Goal: Task Accomplishment & Management: Manage account settings

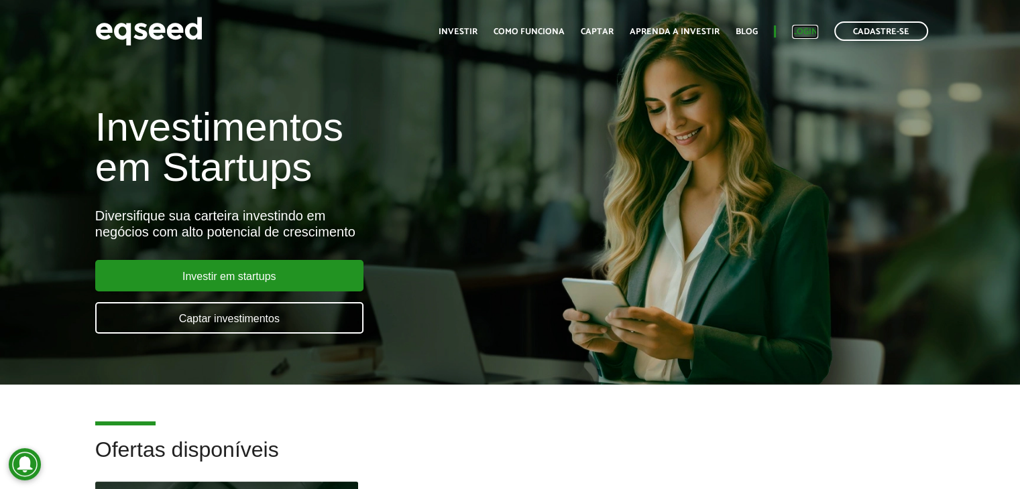
click at [814, 29] on link "Login" at bounding box center [805, 31] width 26 height 9
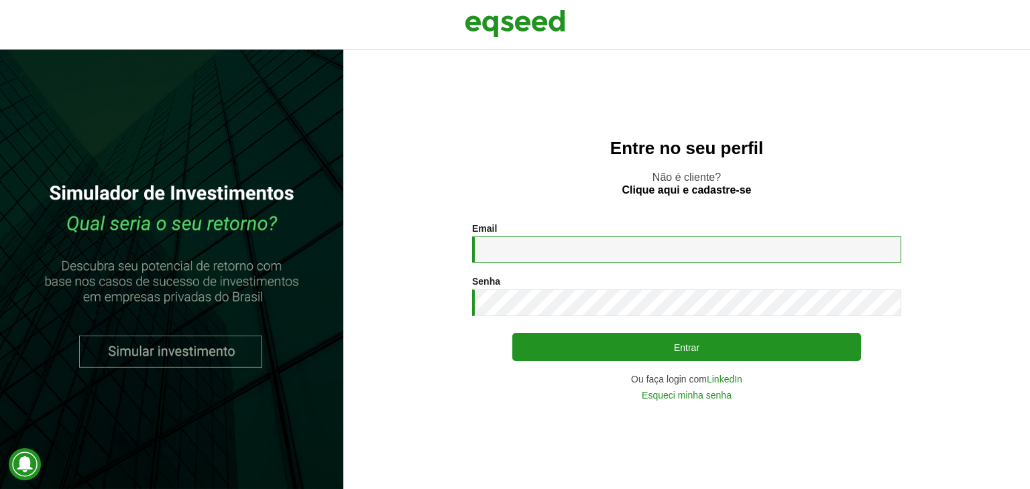
click at [649, 243] on input "Email *" at bounding box center [686, 250] width 429 height 26
type input "**********"
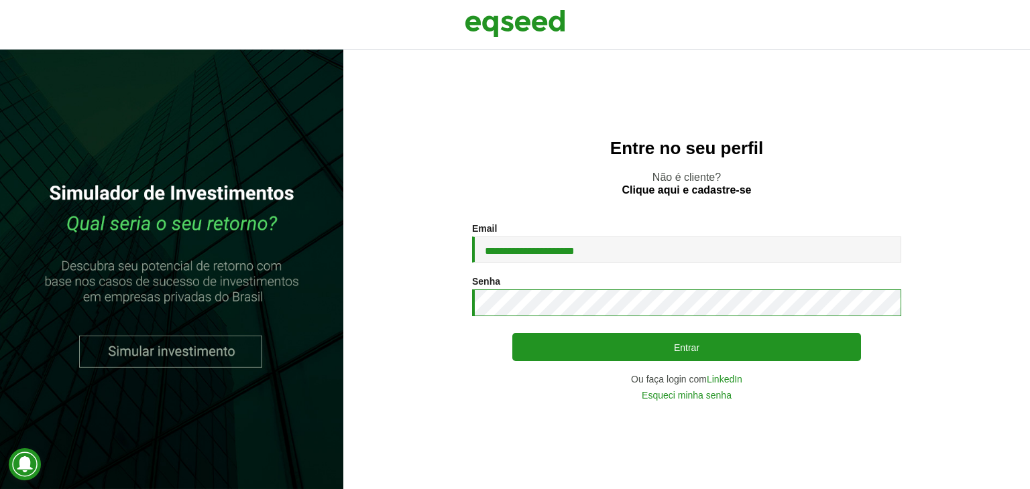
click at [512, 333] on button "Entrar" at bounding box center [686, 347] width 349 height 28
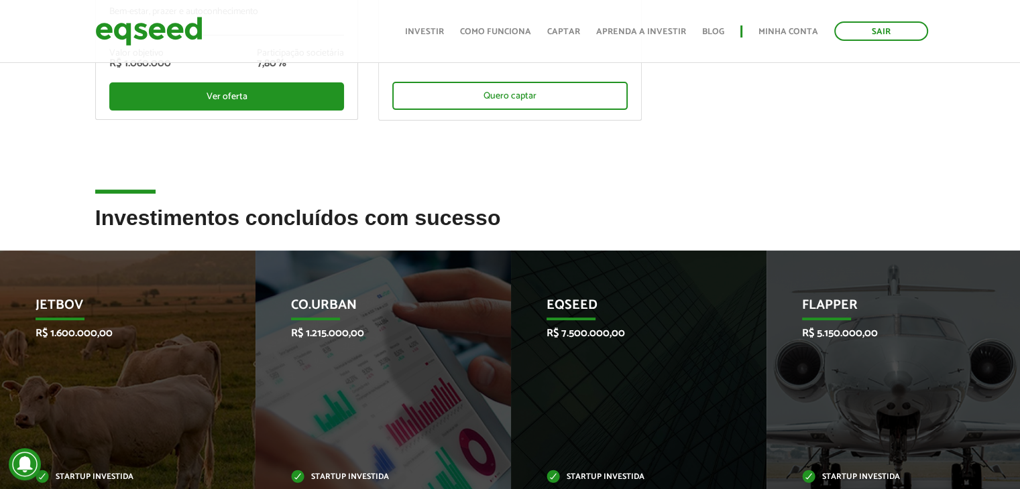
scroll to position [201, 0]
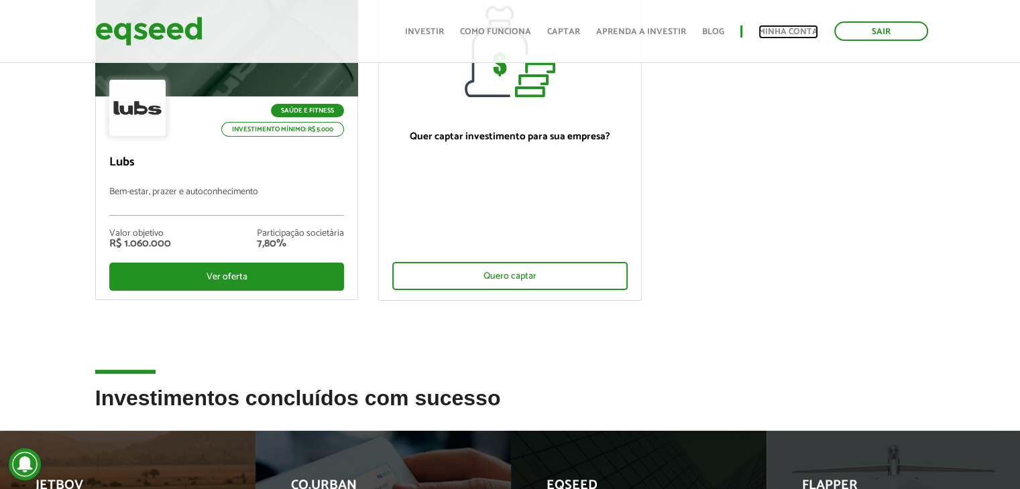
click at [789, 36] on link "Minha conta" at bounding box center [788, 31] width 60 height 9
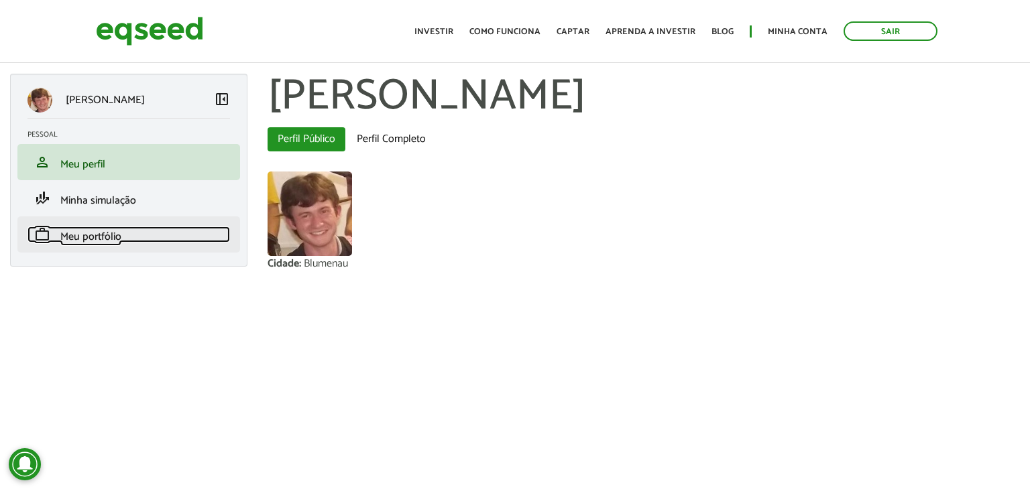
click at [113, 235] on span "Meu portfólio" at bounding box center [90, 237] width 61 height 18
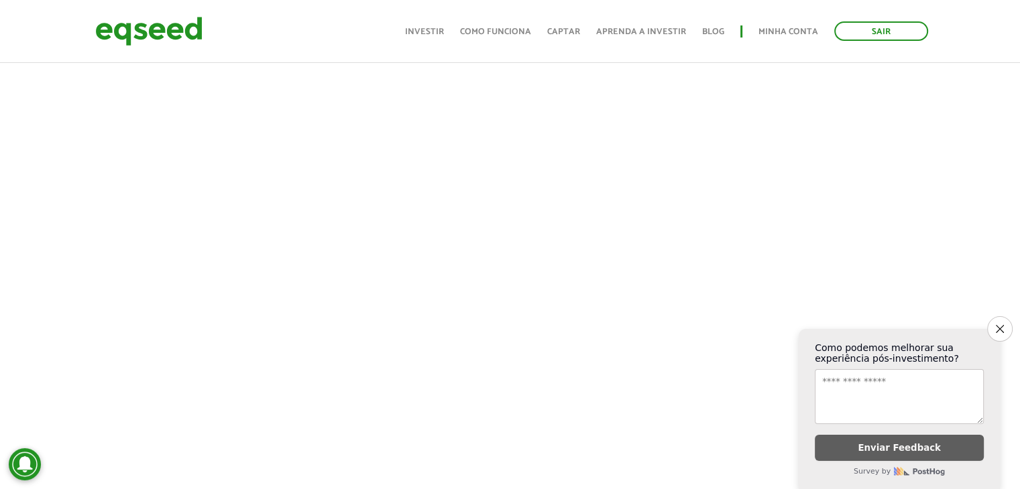
scroll to position [738, 0]
click at [1006, 322] on button "Close survey" at bounding box center [1000, 329] width 28 height 28
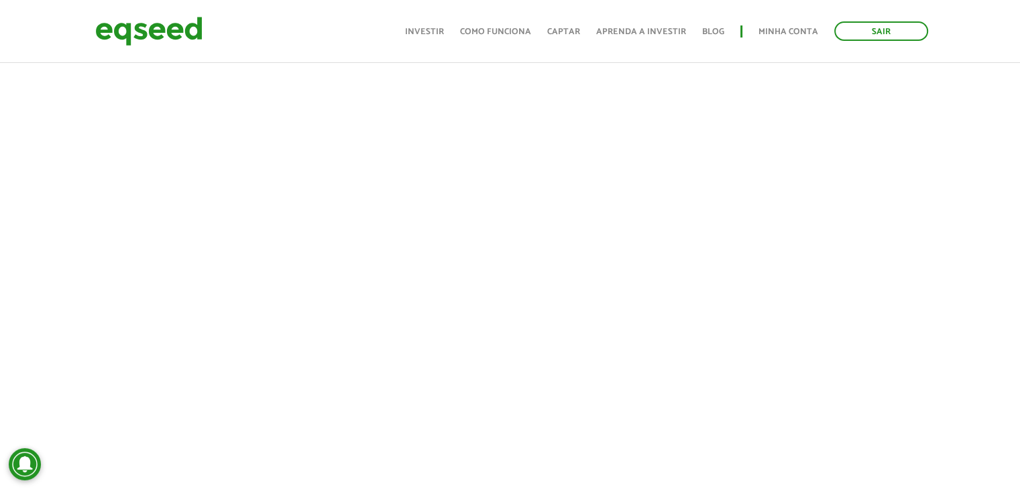
scroll to position [742, 0]
